Goal: Book appointment/travel/reservation

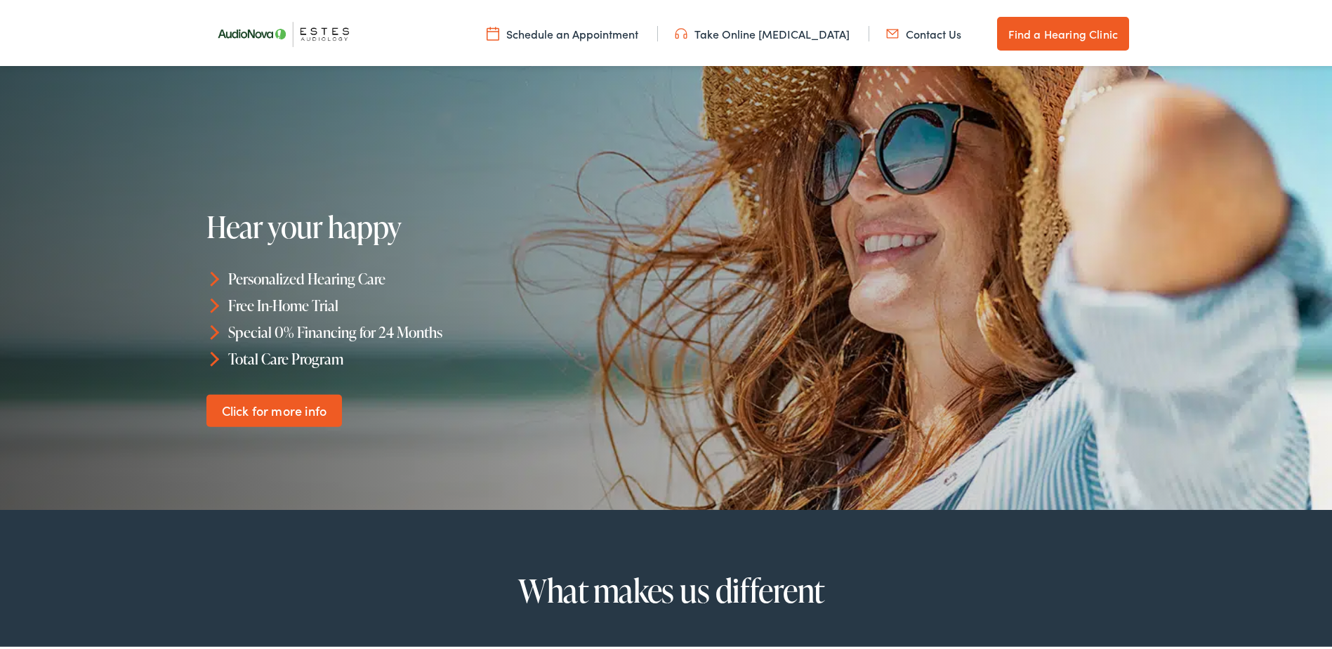
scroll to position [70, 0]
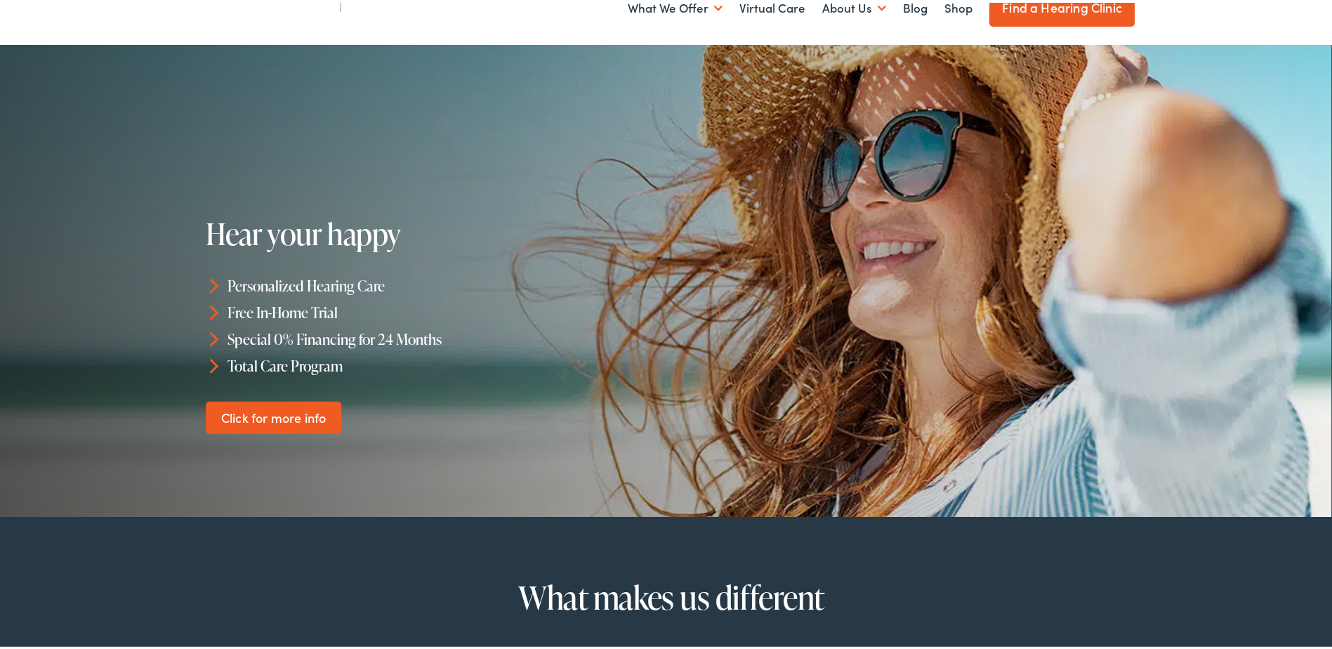
drag, startPoint x: 1329, startPoint y: 88, endPoint x: 1324, endPoint y: 154, distance: 66.9
click at [1324, 154] on div at bounding box center [665, 278] width 1332 height 472
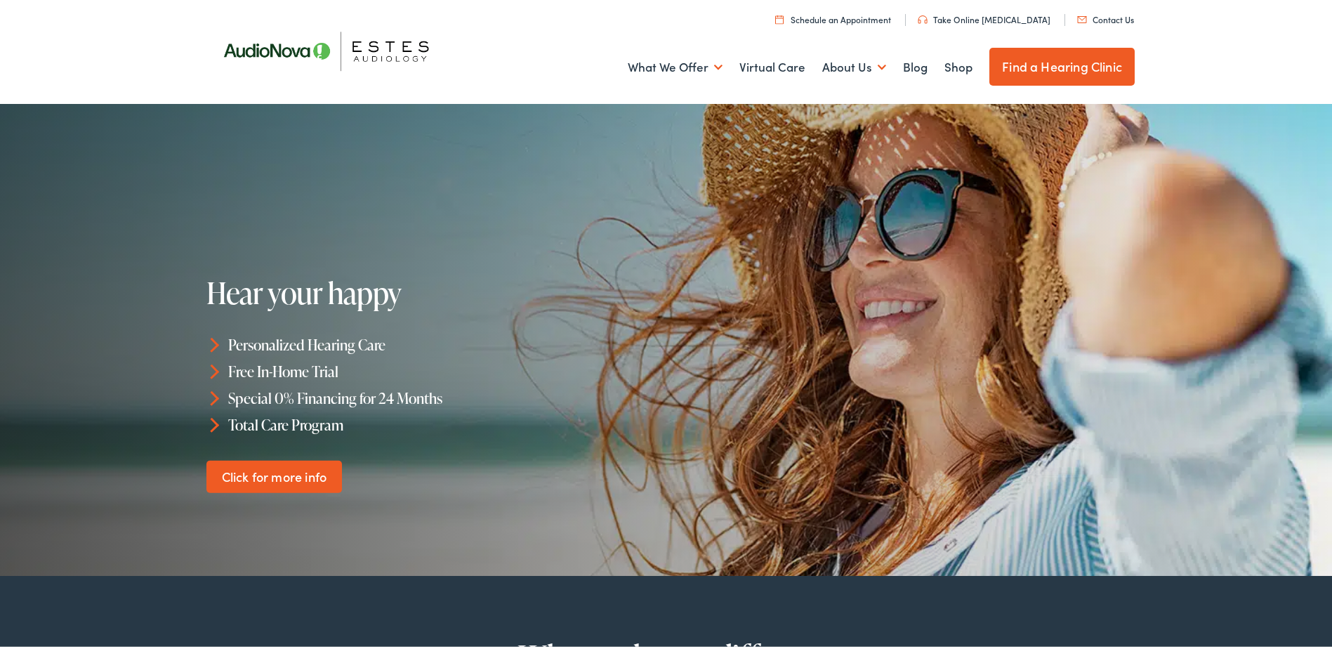
scroll to position [0, 0]
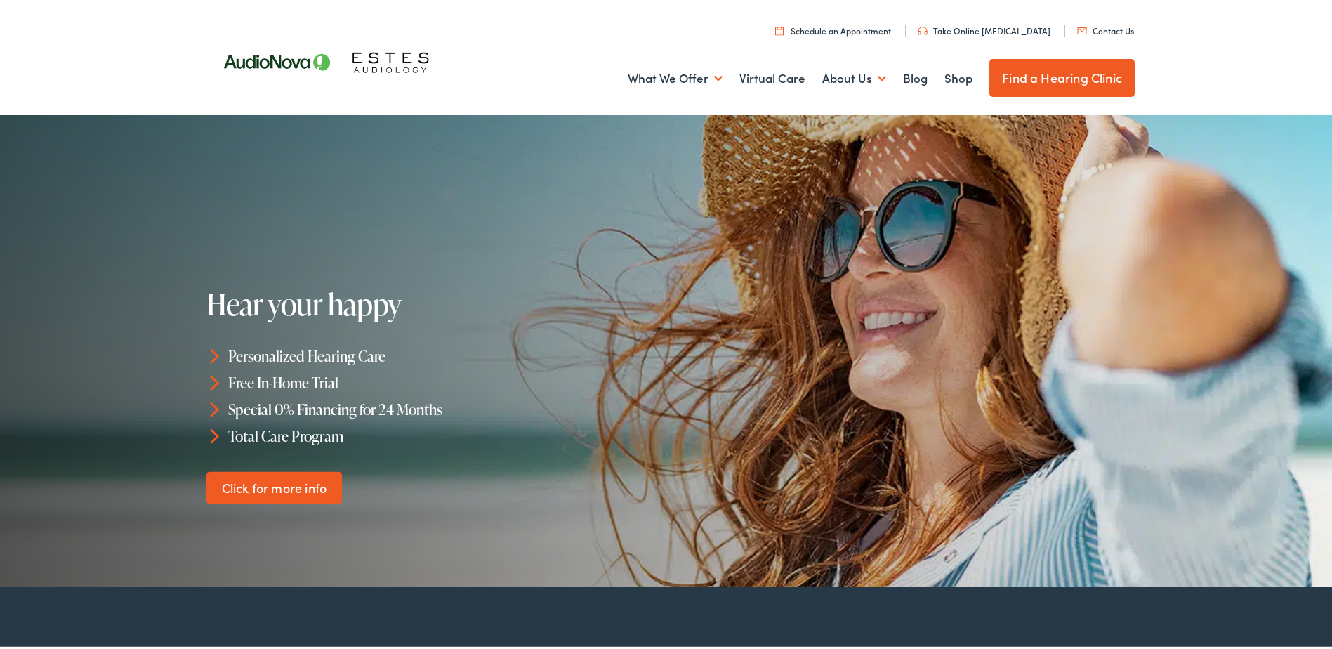
click at [966, 72] on ul "What We Offer Comprehensive & Holistic Care Hearing Testing & Evaluation Hearin…" at bounding box center [671, 76] width 927 height 52
click at [953, 74] on link "Shop" at bounding box center [958, 76] width 28 height 52
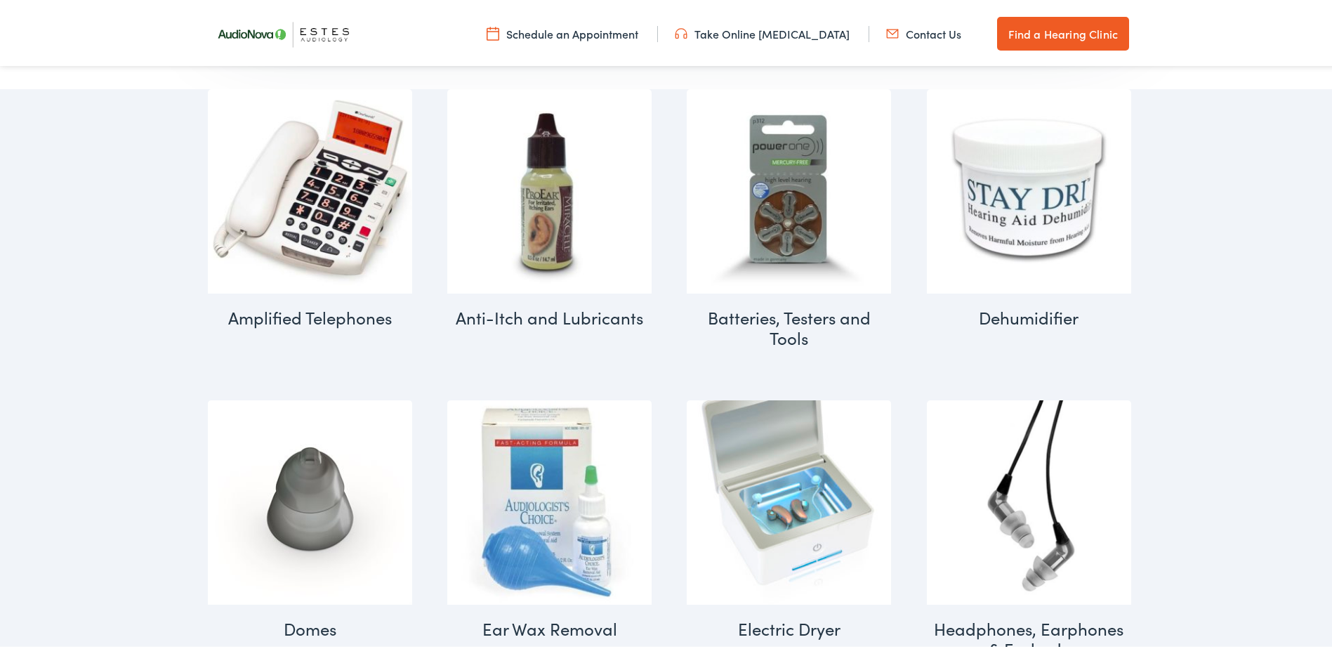
scroll to position [704, 0]
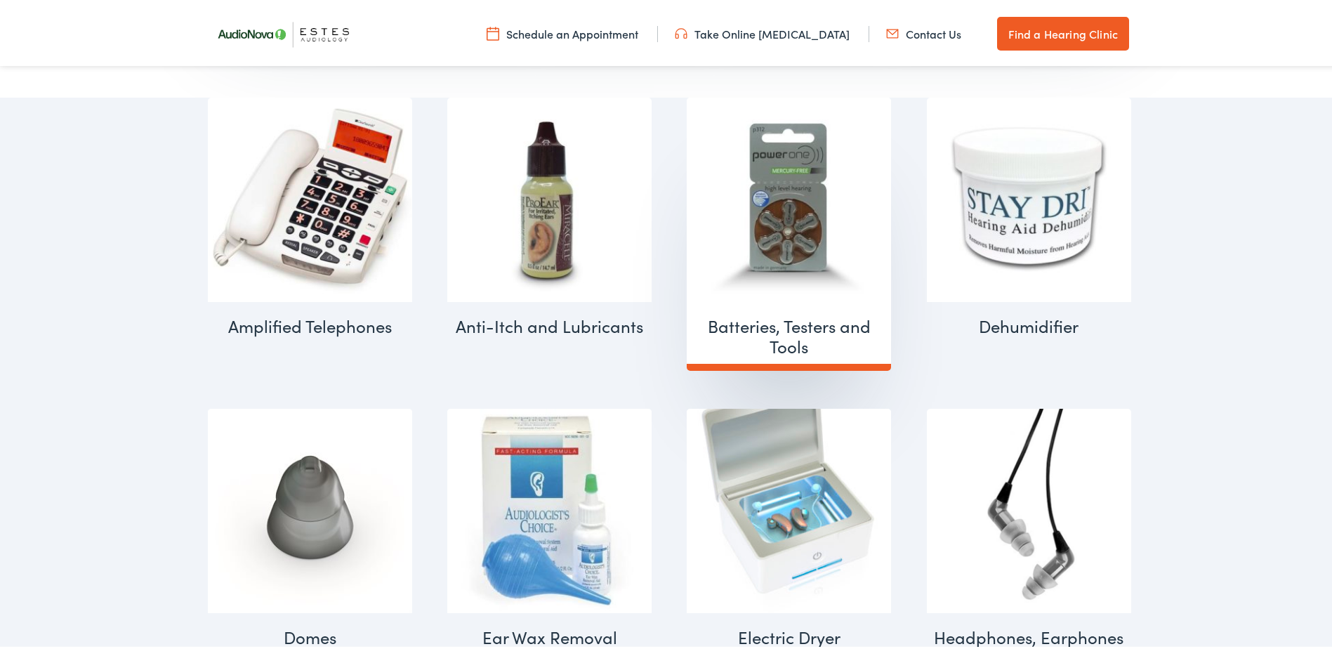
click at [807, 313] on h2 "Batteries, Testers and Tools (9)" at bounding box center [789, 333] width 204 height 69
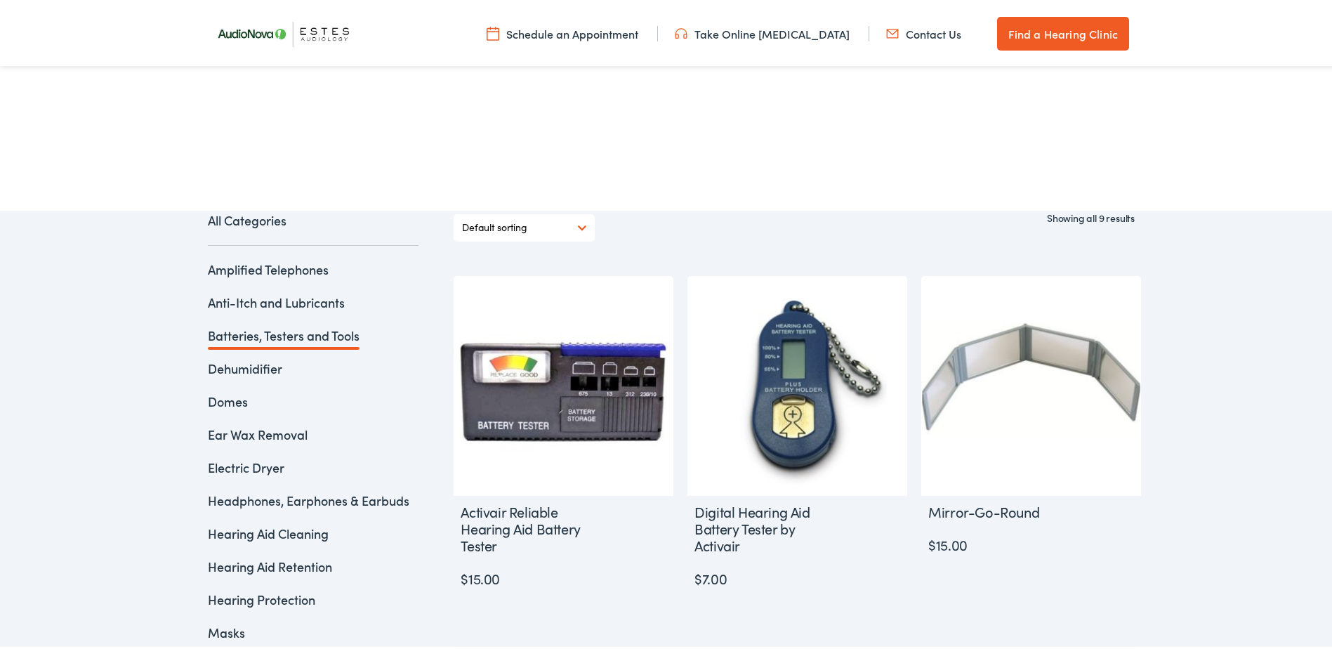
scroll to position [211, 0]
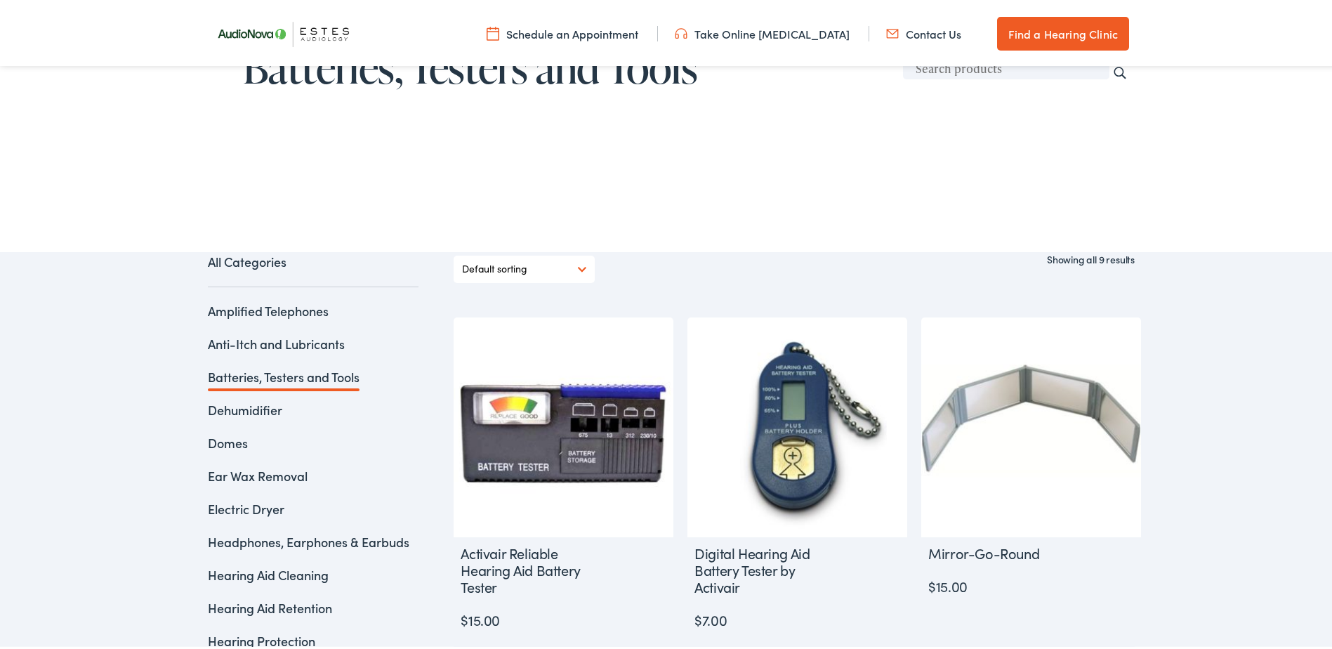
scroll to position [281, 0]
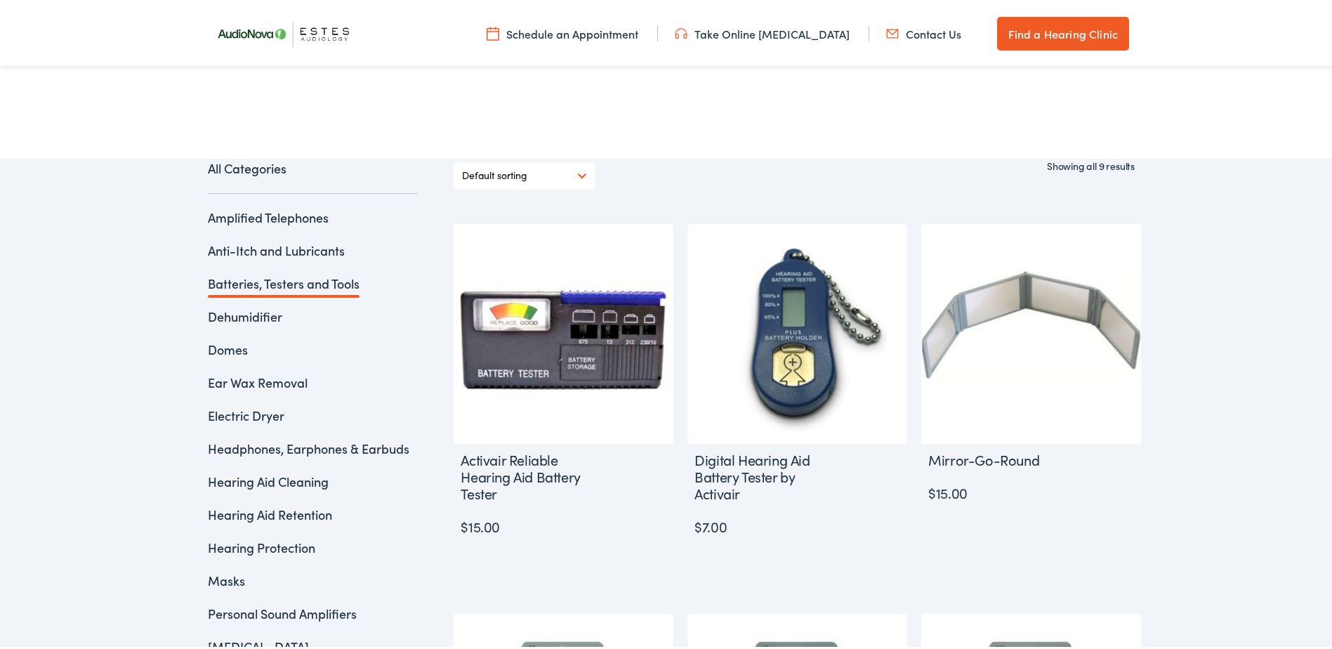
click at [274, 317] on link "Dehumidifier" at bounding box center [245, 314] width 74 height 18
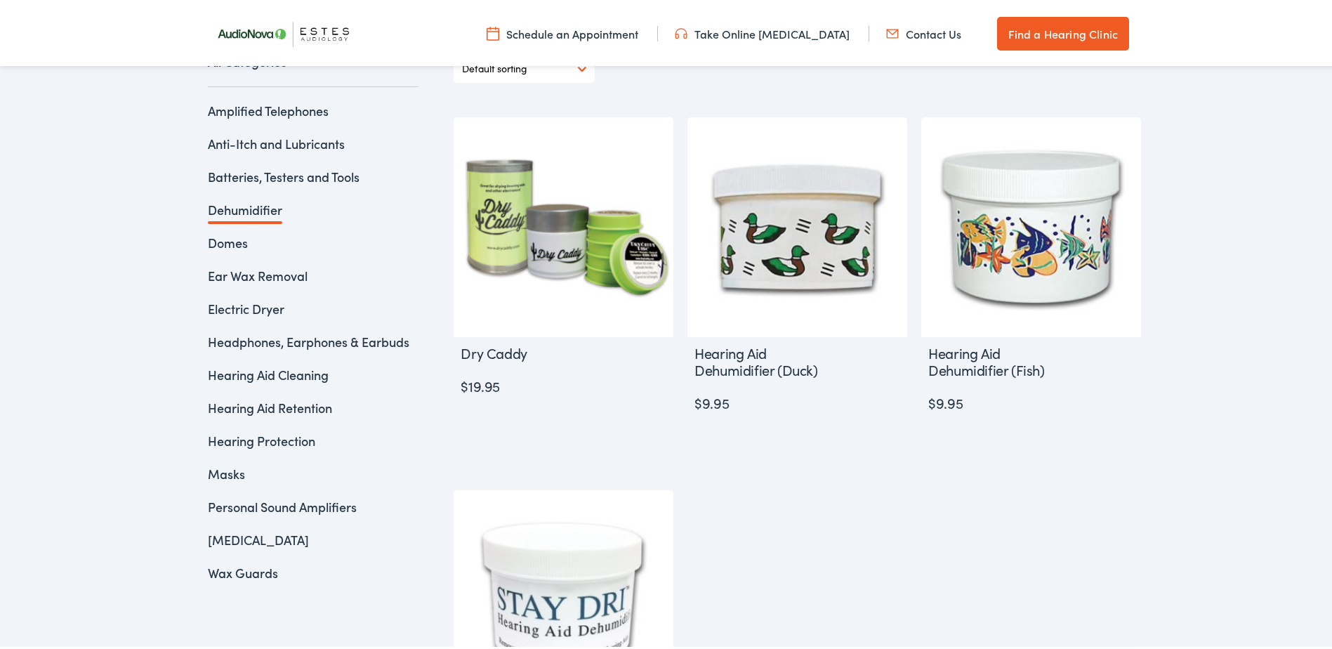
scroll to position [421, 0]
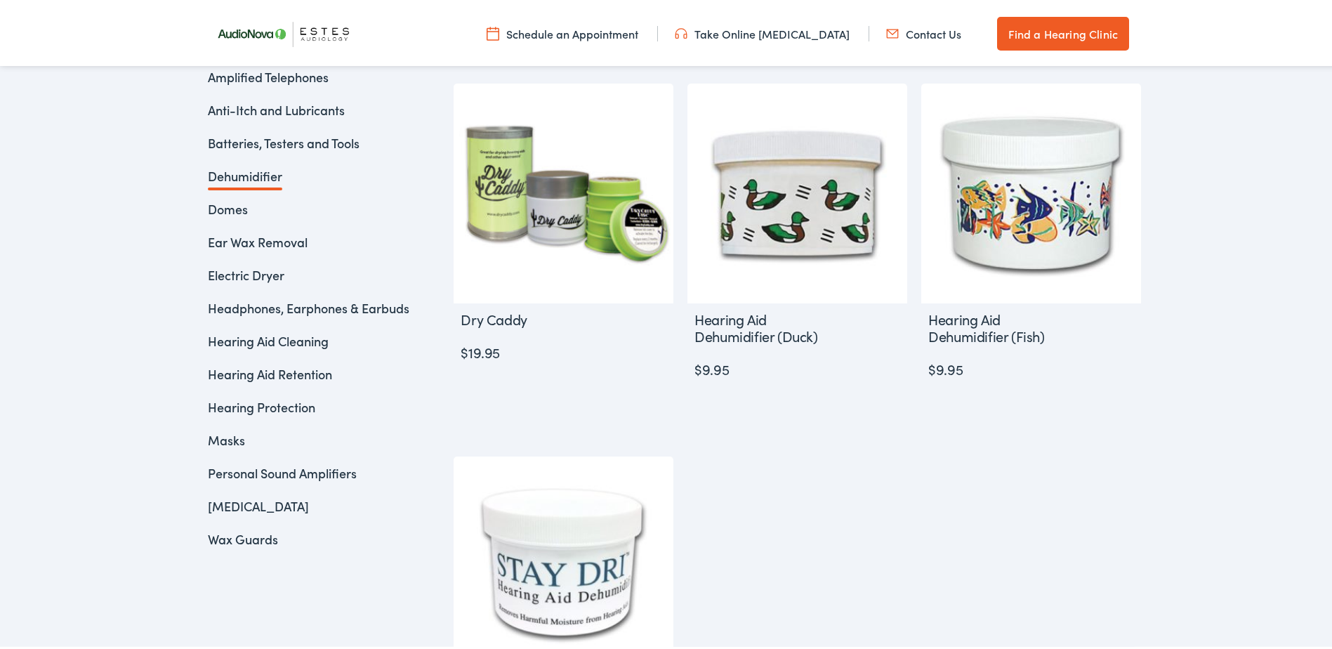
click at [232, 203] on link "Domes" at bounding box center [228, 206] width 40 height 18
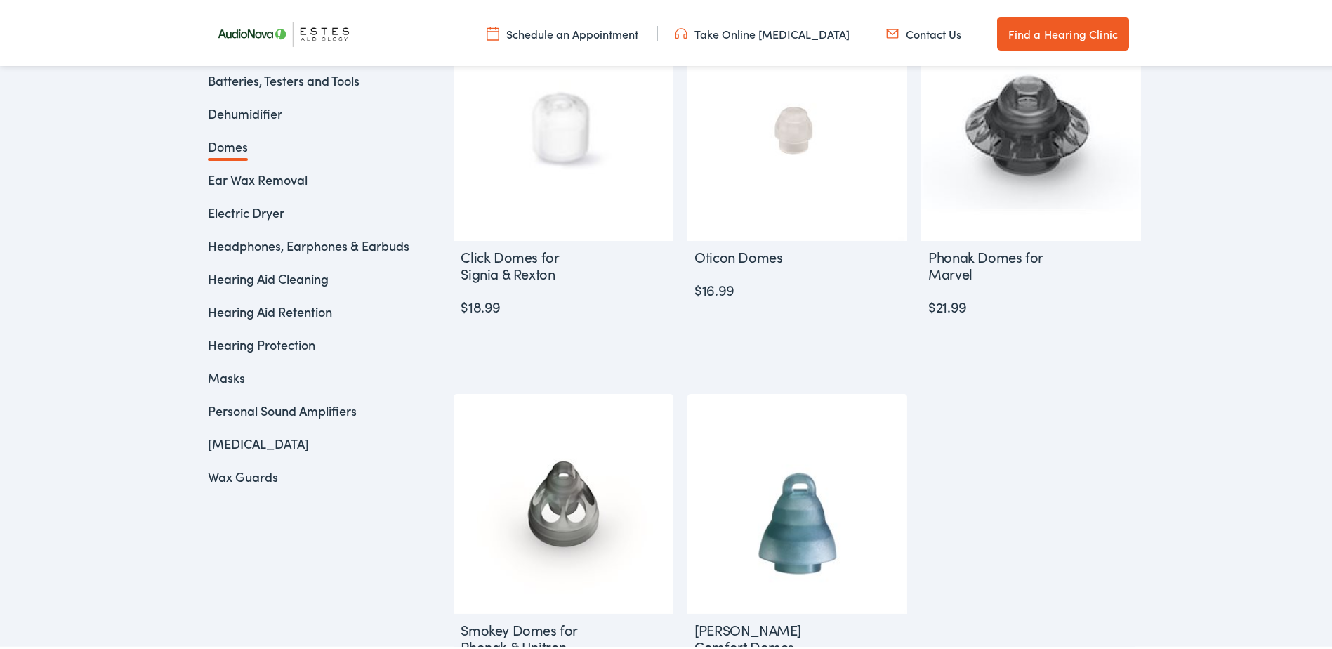
scroll to position [491, 0]
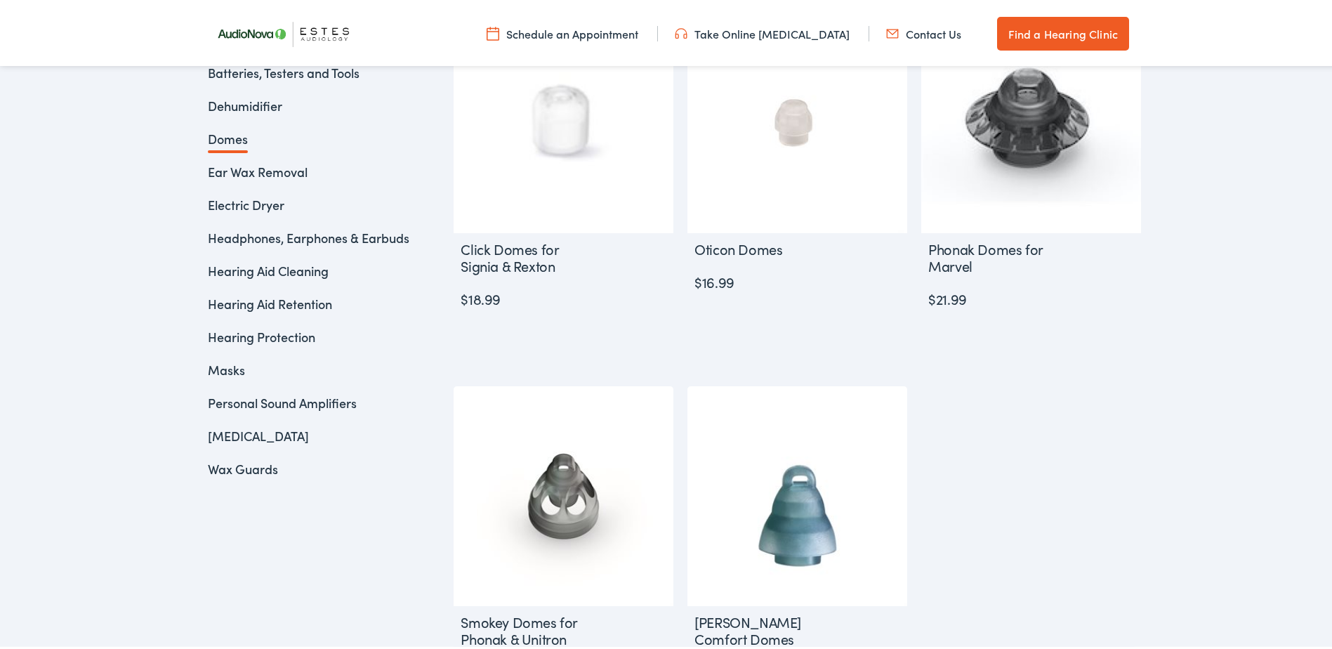
click at [254, 205] on link "Electric Dryer" at bounding box center [246, 202] width 77 height 18
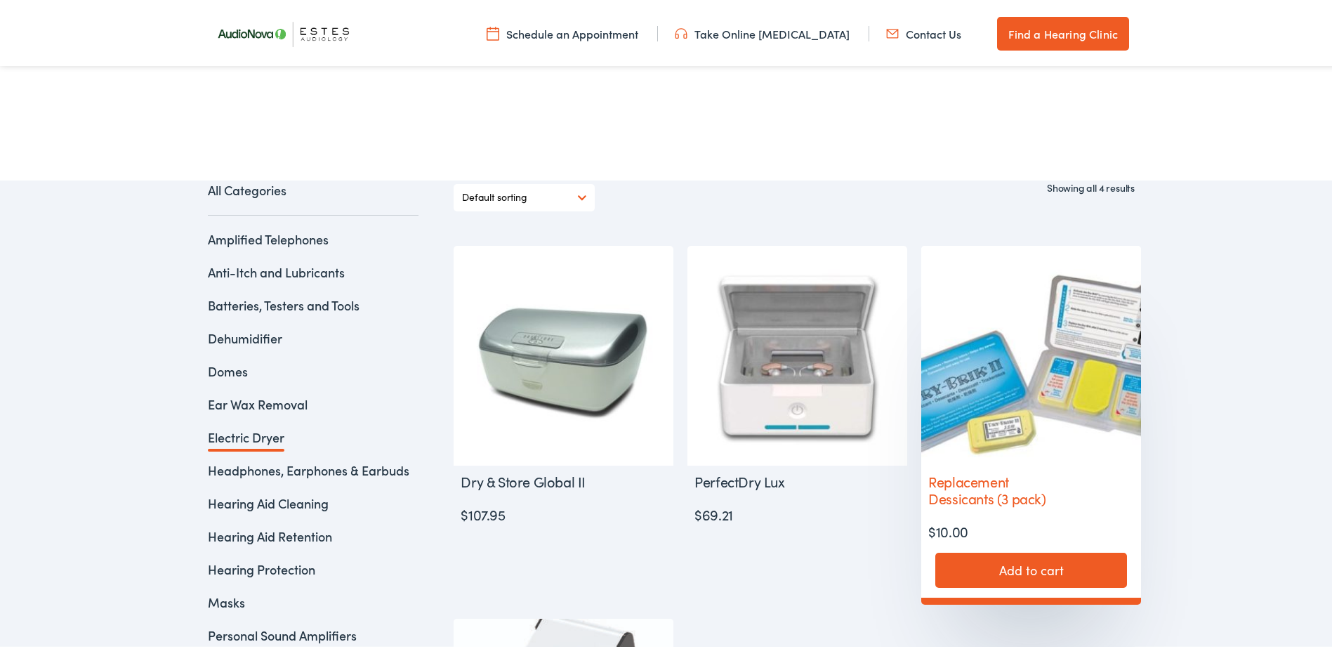
scroll to position [421, 0]
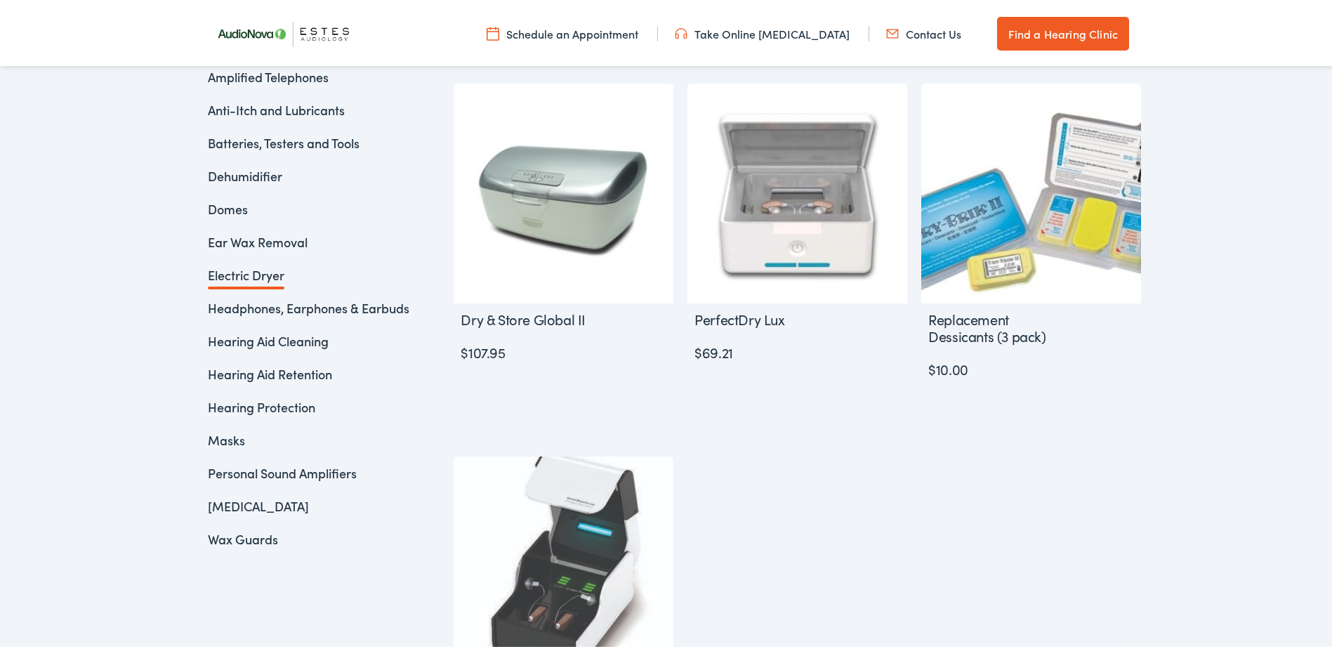
click at [1179, 512] on div "All Categories Amplified Telephones Anti-Itch and Lubricants Batteries, Testers…" at bounding box center [671, 464] width 1342 height 899
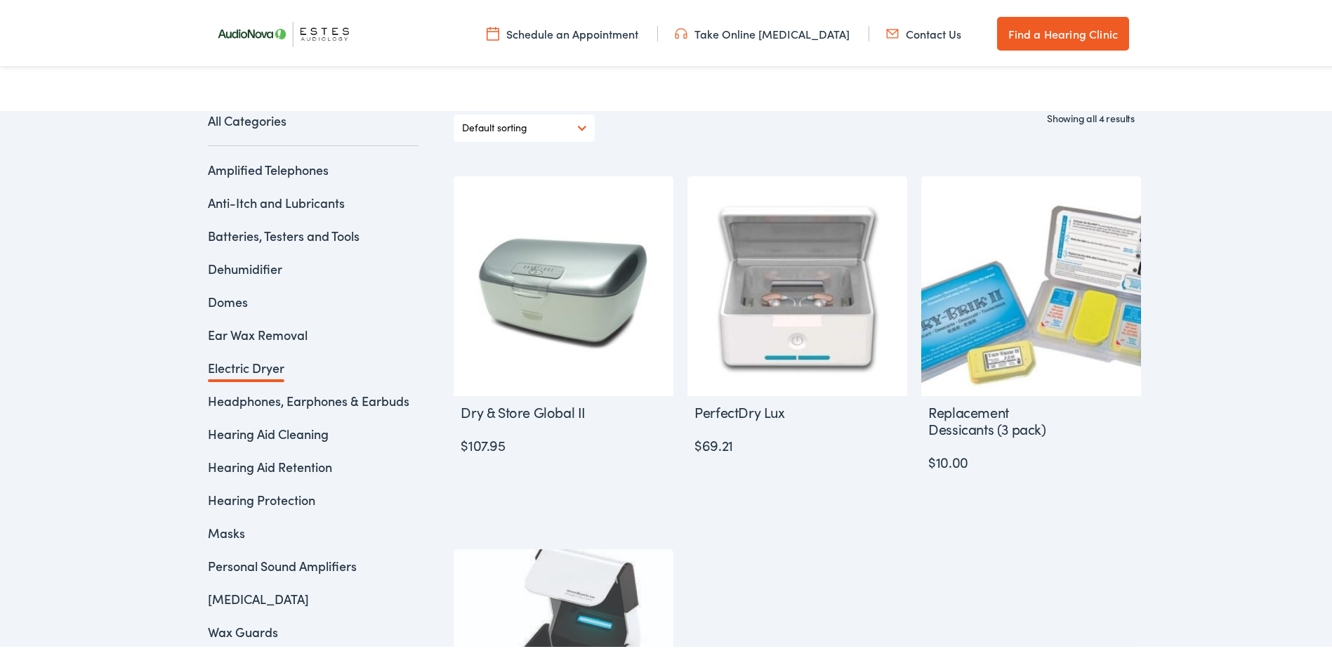
scroll to position [351, 0]
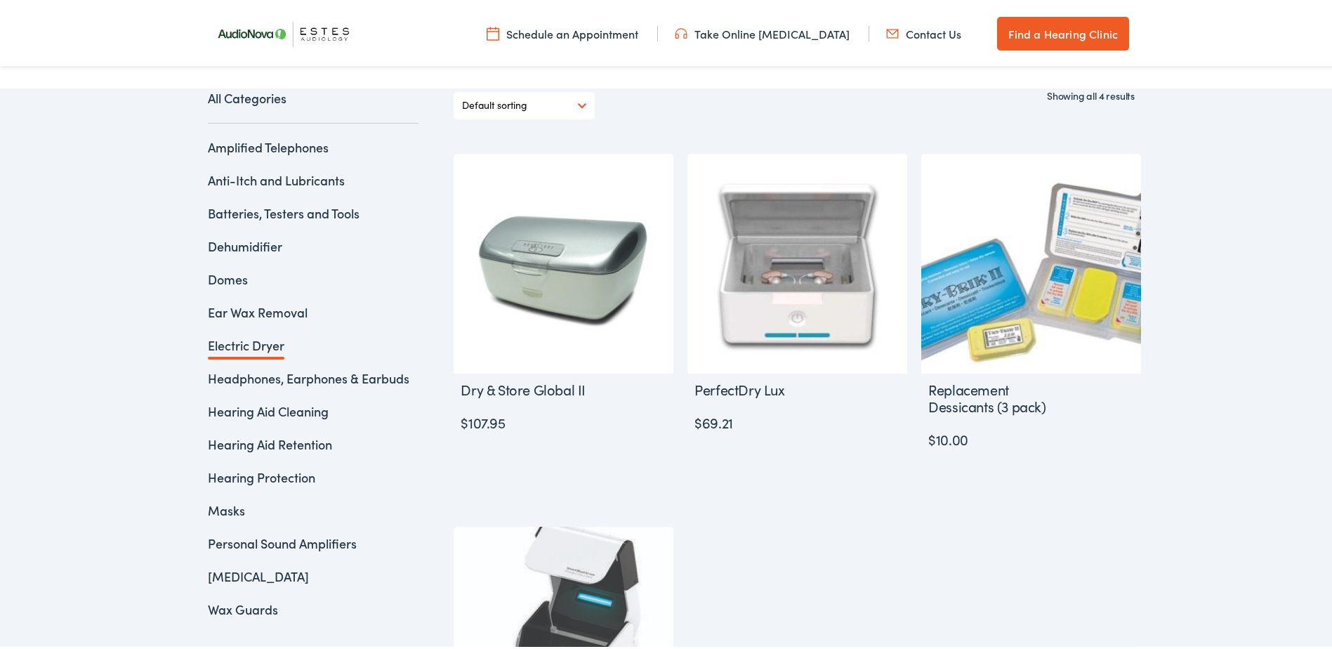
click at [259, 206] on link "Batteries, Testers and Tools" at bounding box center [284, 210] width 152 height 18
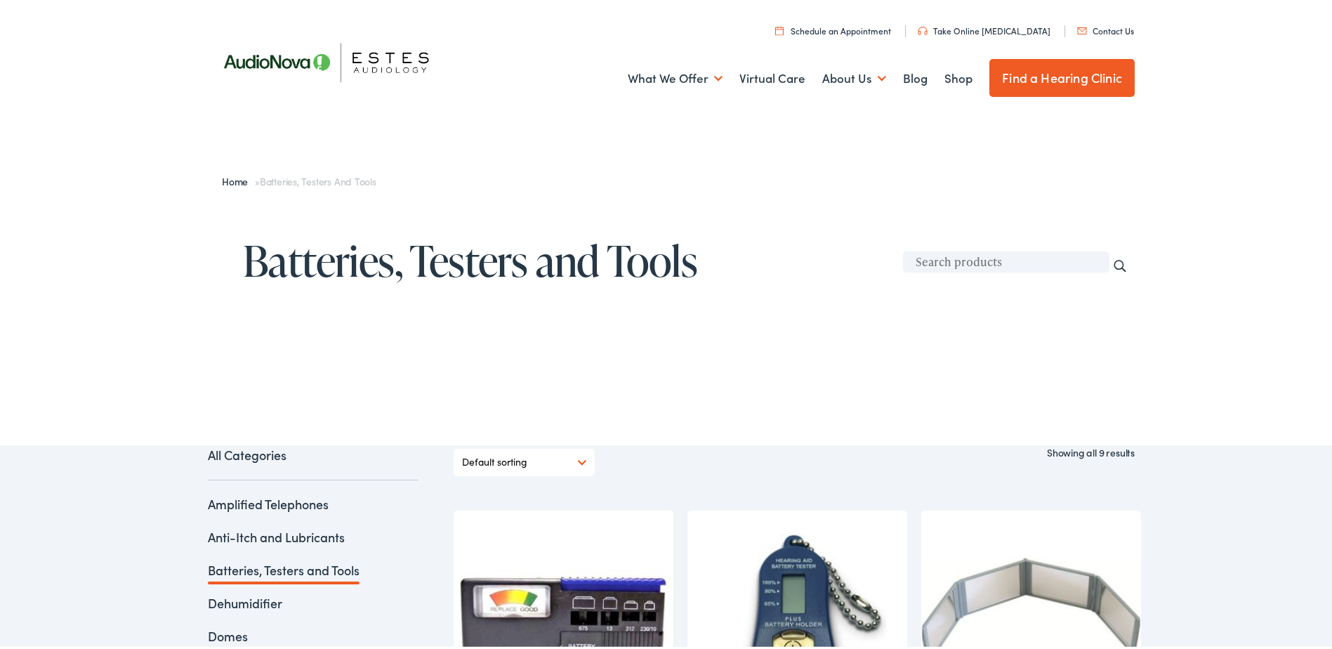
click at [387, 51] on img at bounding box center [334, 59] width 253 height 89
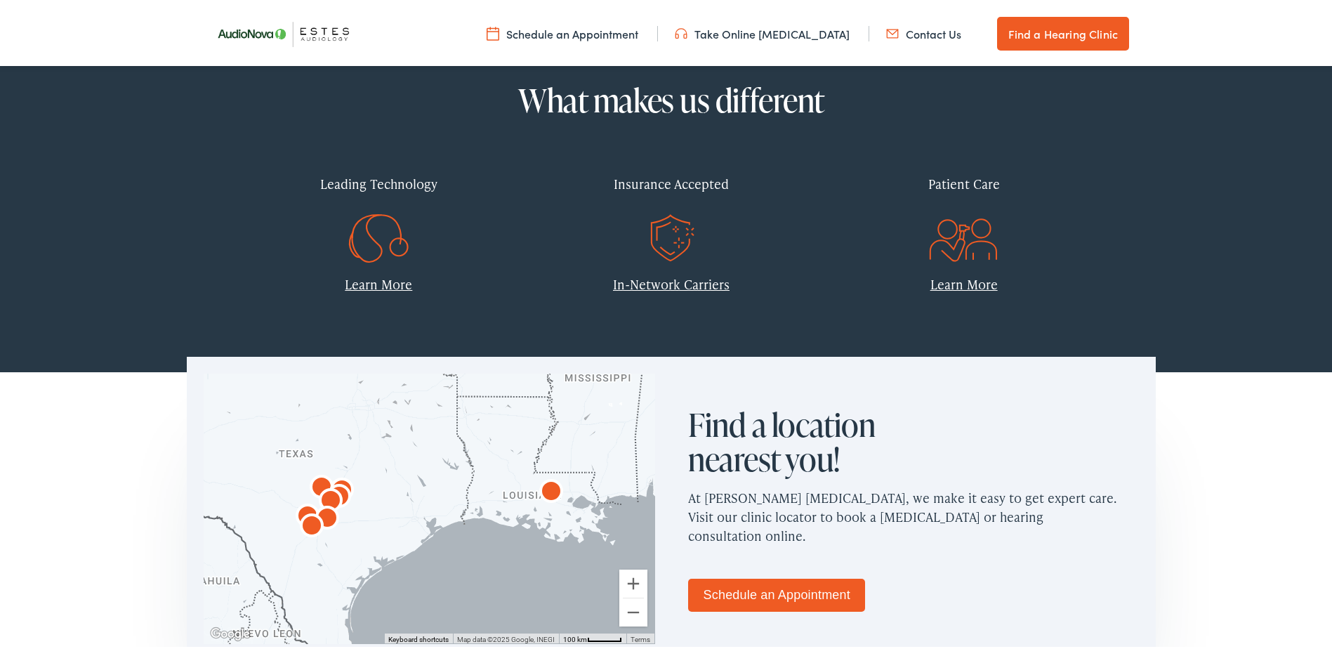
scroll to position [562, 0]
click at [757, 586] on link "Schedule an Appointment" at bounding box center [776, 592] width 177 height 33
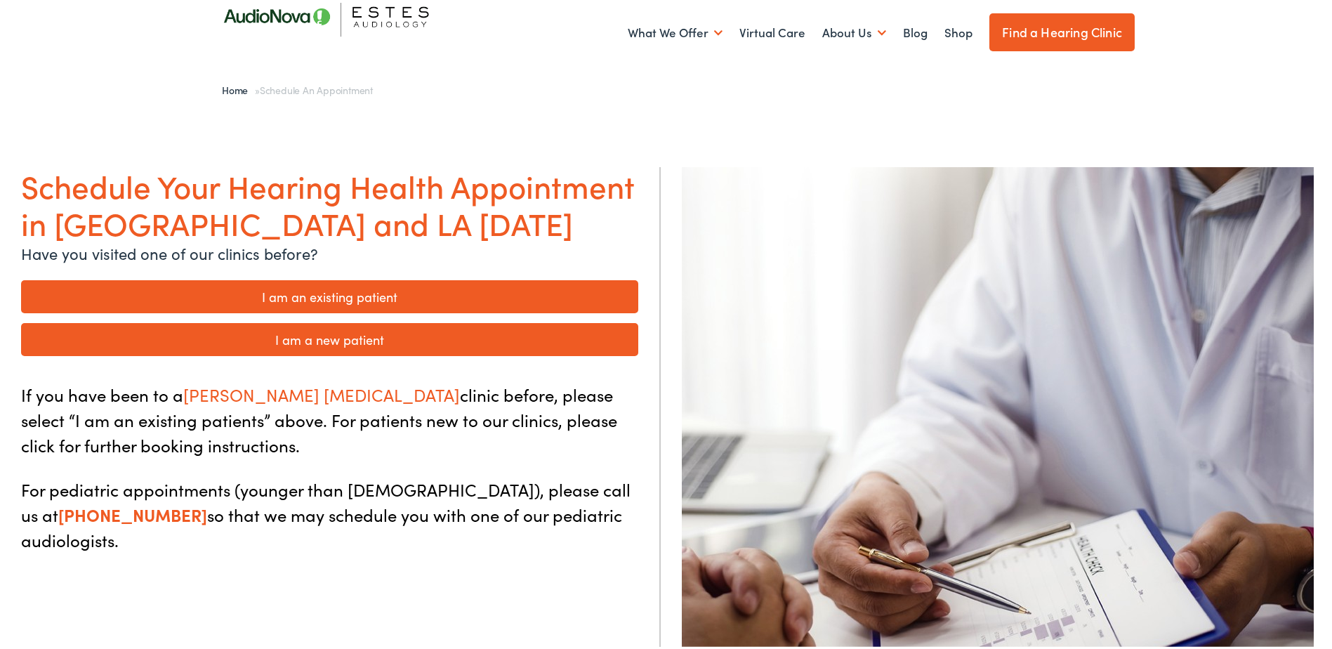
scroll to position [70, 0]
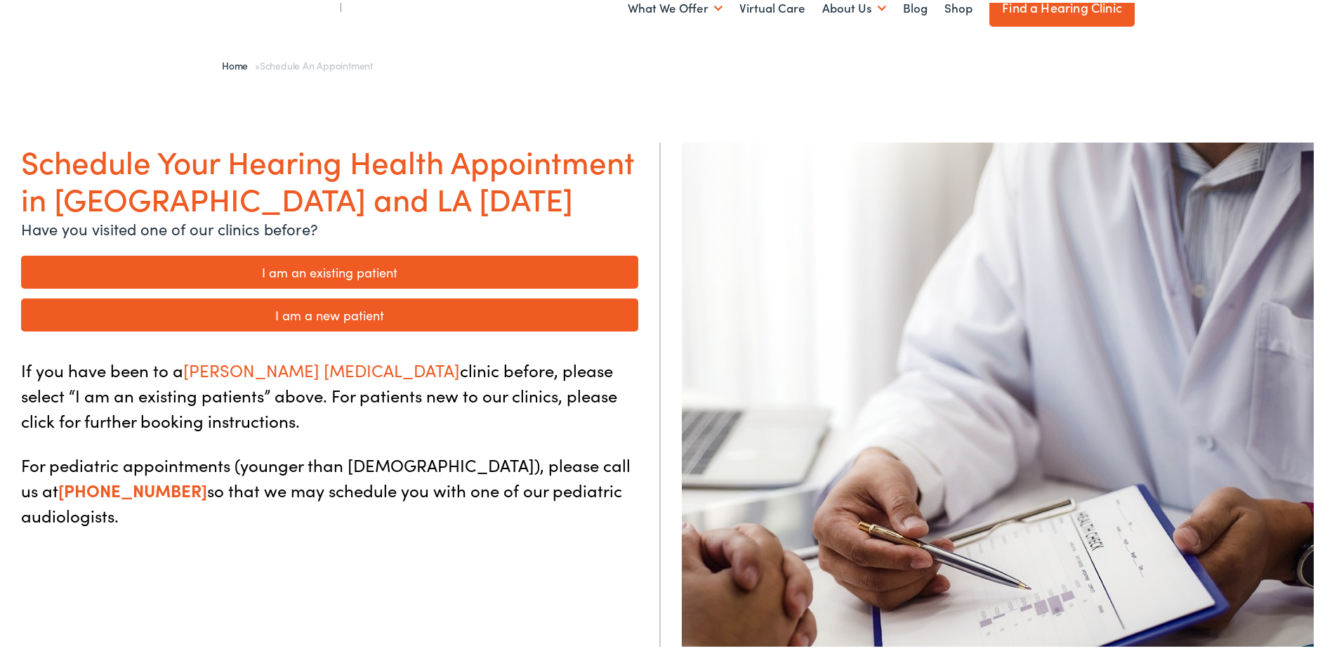
click at [355, 270] on link "I am an existing patient" at bounding box center [329, 269] width 617 height 33
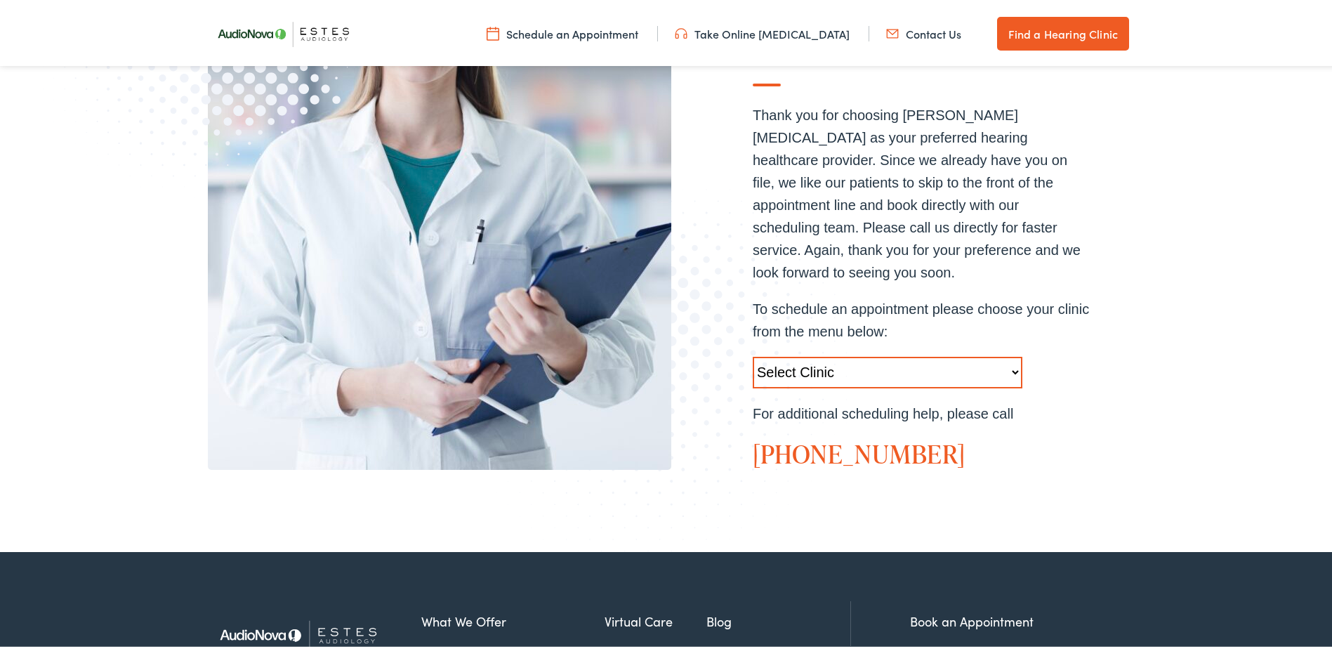
scroll to position [351, 0]
drag, startPoint x: 866, startPoint y: 320, endPoint x: 866, endPoint y: 331, distance: 11.2
click at [866, 329] on div "Thank you for choosing ESTES AUDIOLOGY as your preferred hearing healthcare pro…" at bounding box center [921, 282] width 337 height 365
click at [860, 353] on select "Select Clinic Austin-TX-AudioNova 1206 W. 38th Street Boerne-TX-AudioNova 1112 …" at bounding box center [888, 369] width 270 height 32
select select "https://hearlifeagain.alpacaaudiology.com/locations/austin/"
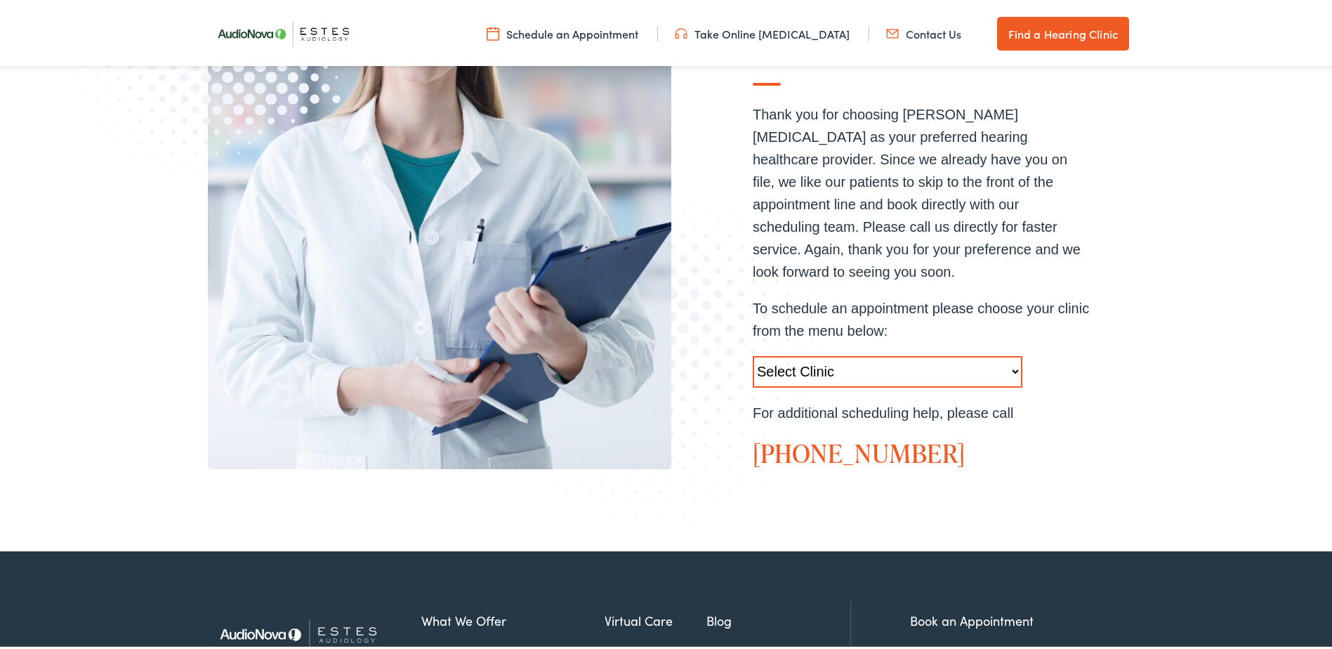
click at [753, 353] on select "Select Clinic Austin-TX-AudioNova 1206 W. 38th Street Boerne-TX-AudioNova 1112 …" at bounding box center [888, 369] width 270 height 32
